Goal: Task Accomplishment & Management: Use online tool/utility

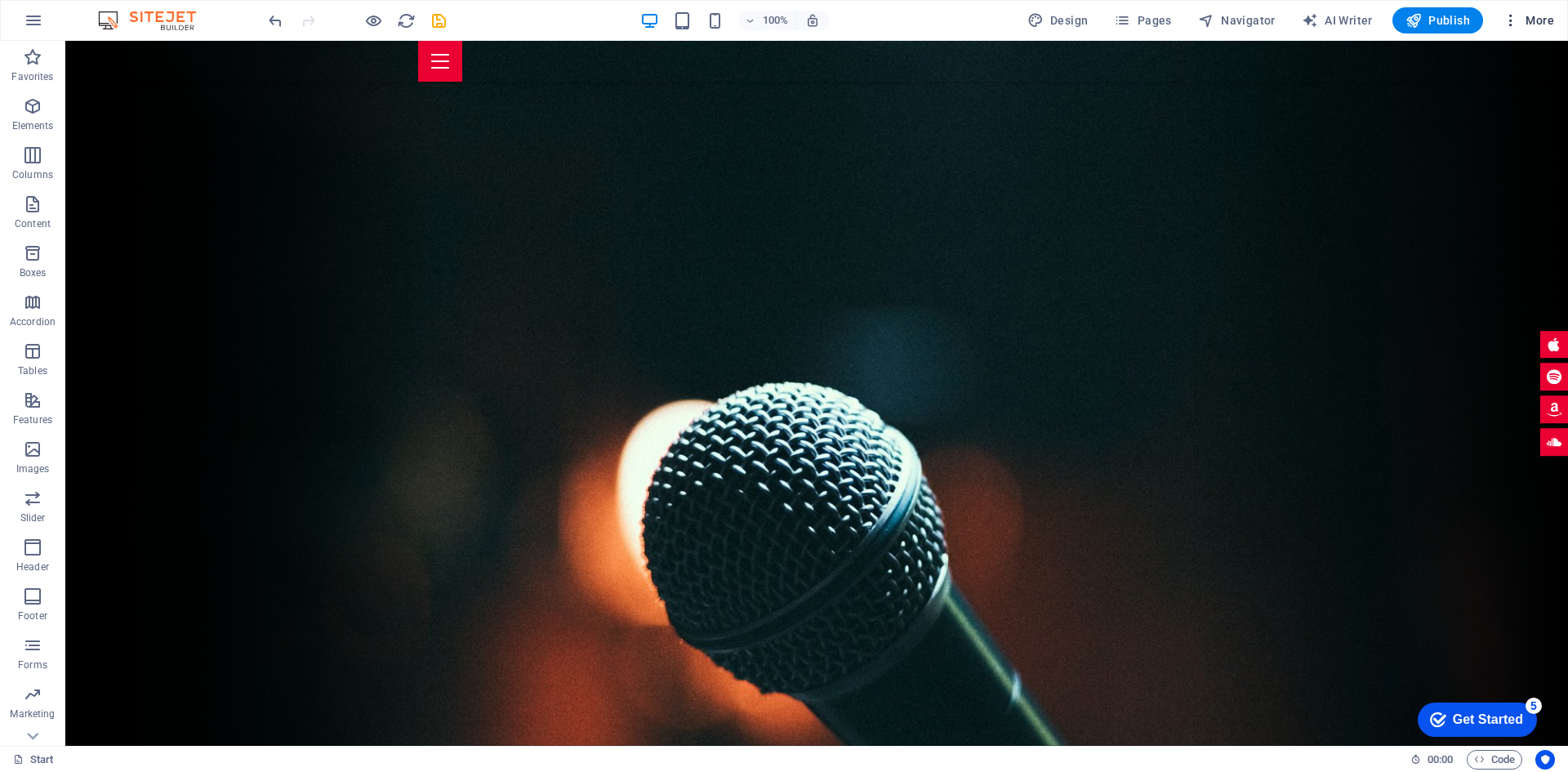
click at [1516, 24] on icon "button" at bounding box center [1511, 20] width 17 height 17
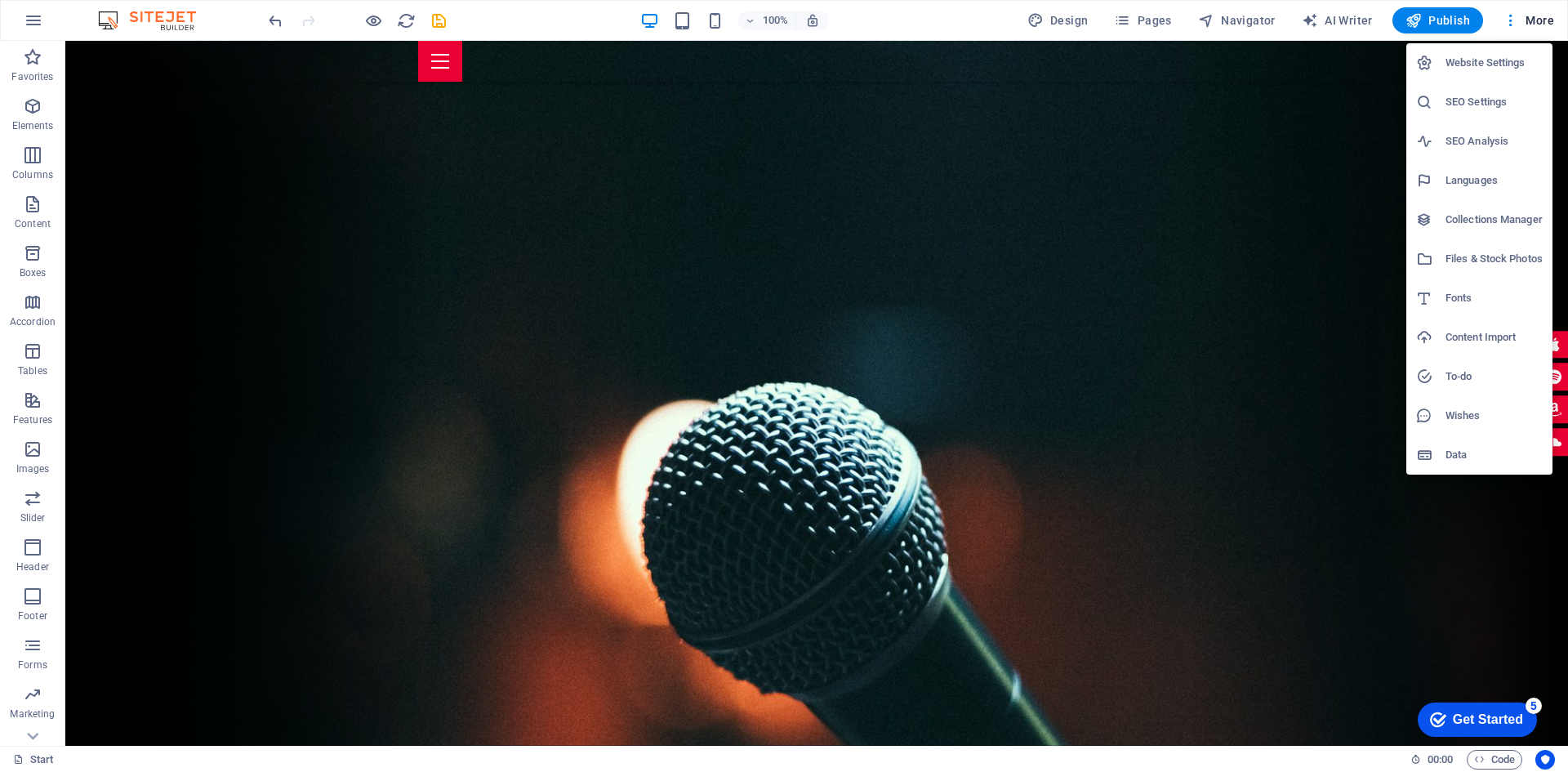
click at [1472, 63] on h6 "Website Settings" at bounding box center [1494, 63] width 97 height 19
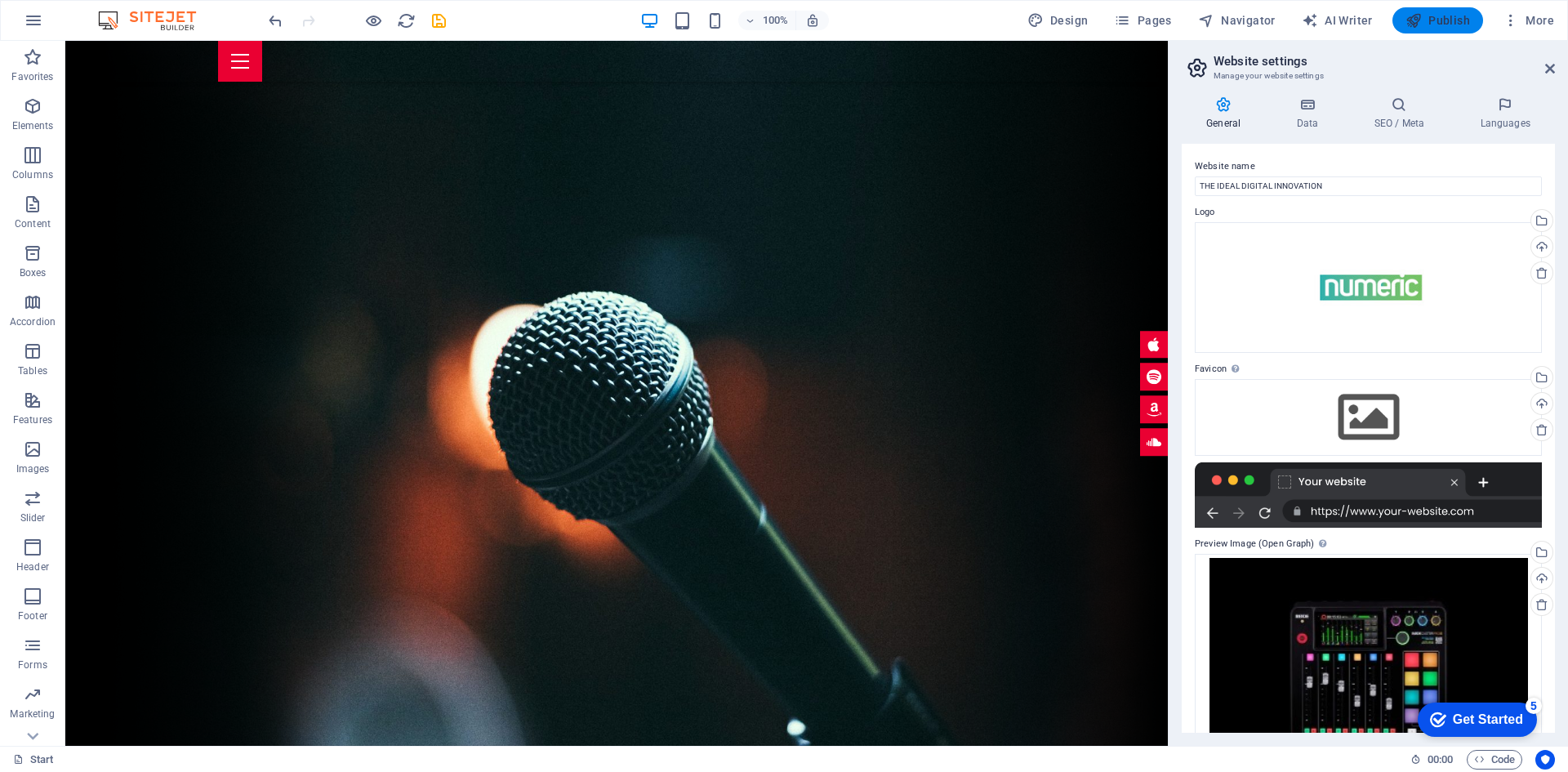
click at [1440, 29] on button "Publish" at bounding box center [1437, 20] width 91 height 26
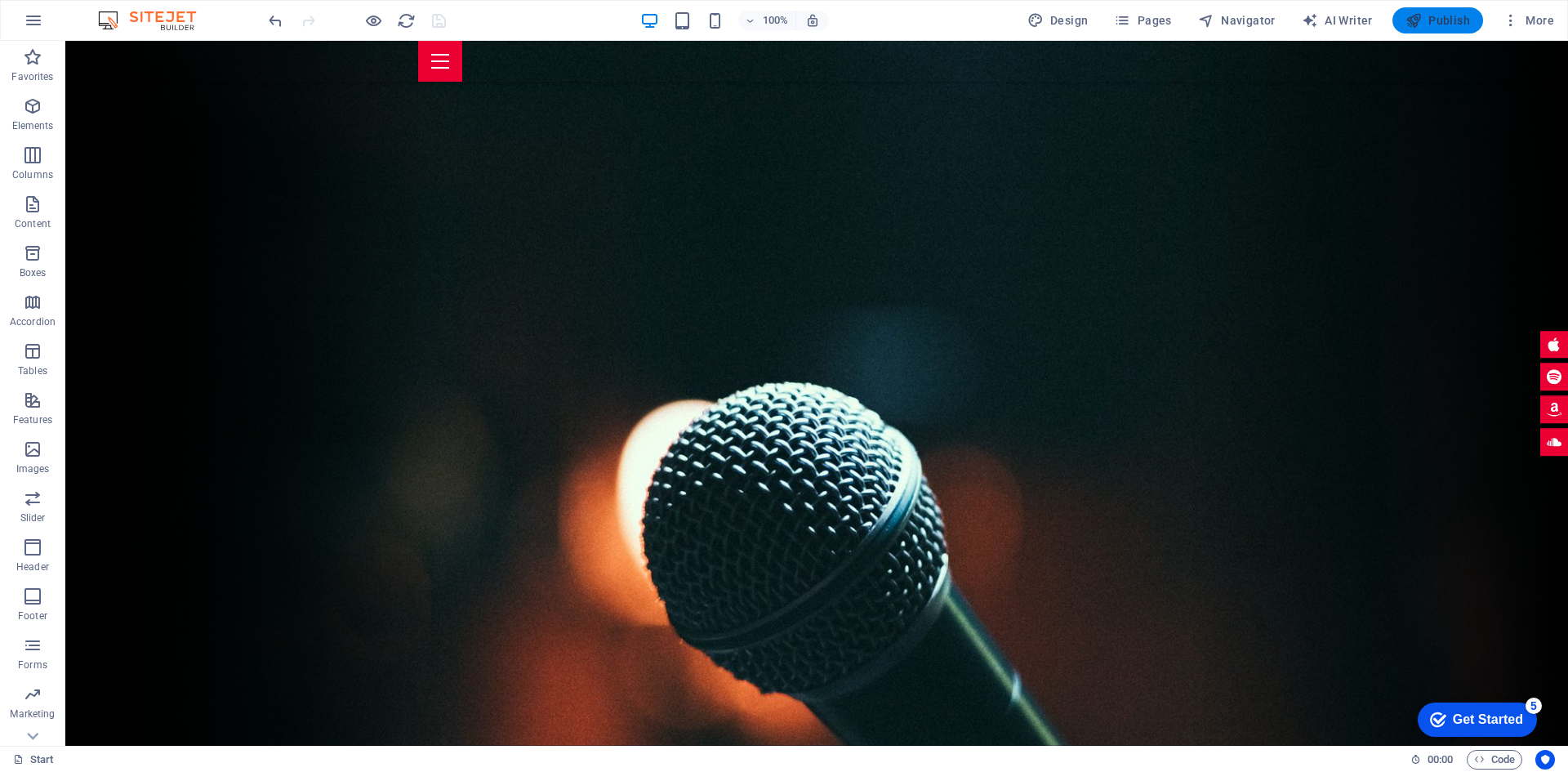
click at [1459, 21] on span "Publish" at bounding box center [1438, 20] width 64 height 17
click at [1438, 22] on span "Publish" at bounding box center [1438, 20] width 64 height 17
click at [1458, 13] on span "Publish" at bounding box center [1438, 20] width 64 height 17
click at [1467, 23] on span "Publish" at bounding box center [1438, 20] width 64 height 17
